Goal: Navigation & Orientation: Find specific page/section

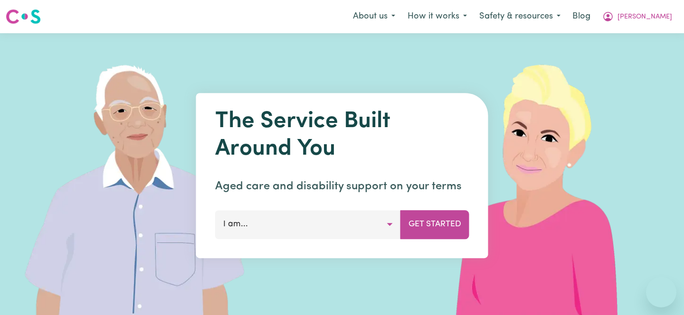
click at [659, 19] on span "[PERSON_NAME]" at bounding box center [644, 17] width 55 height 10
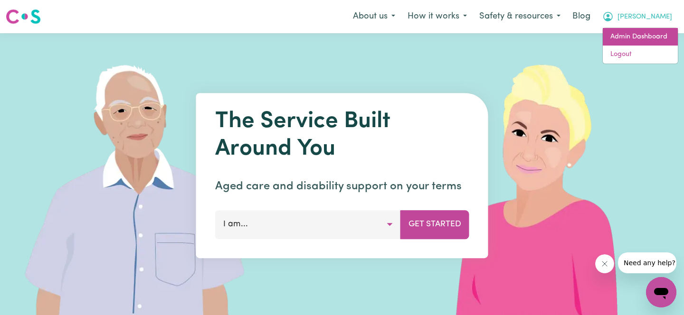
click at [657, 44] on link "Admin Dashboard" at bounding box center [639, 37] width 75 height 18
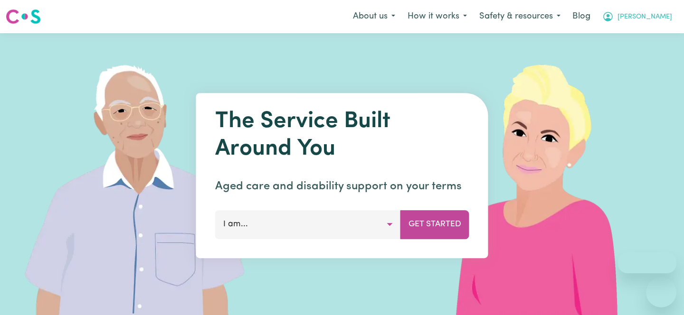
drag, startPoint x: 0, startPoint y: 0, endPoint x: 647, endPoint y: 24, distance: 647.0
click at [646, 23] on button "[PERSON_NAME]" at bounding box center [637, 17] width 82 height 20
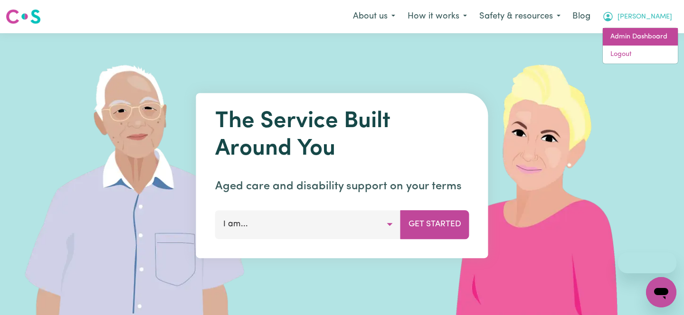
click at [638, 40] on link "Admin Dashboard" at bounding box center [639, 37] width 75 height 18
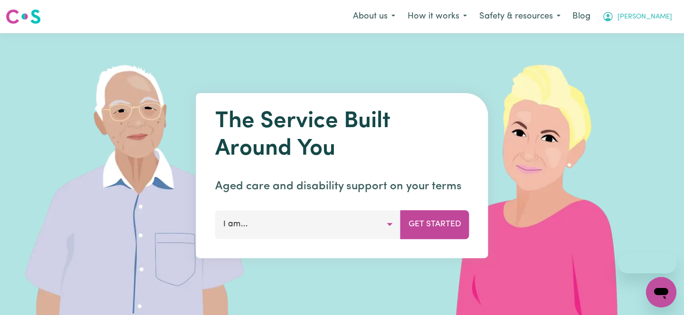
click at [613, 20] on icon "My Account" at bounding box center [607, 16] width 11 height 11
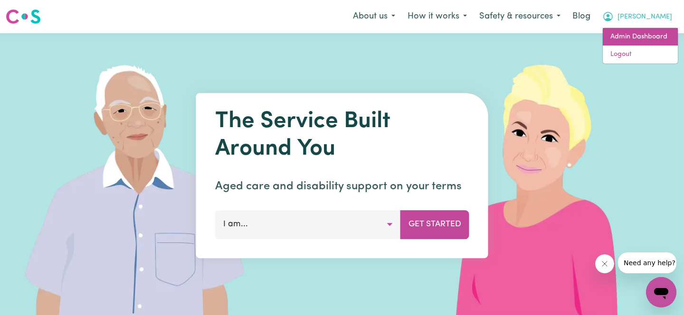
click at [642, 33] on link "Admin Dashboard" at bounding box center [639, 37] width 75 height 18
